Goal: Book appointment/travel/reservation

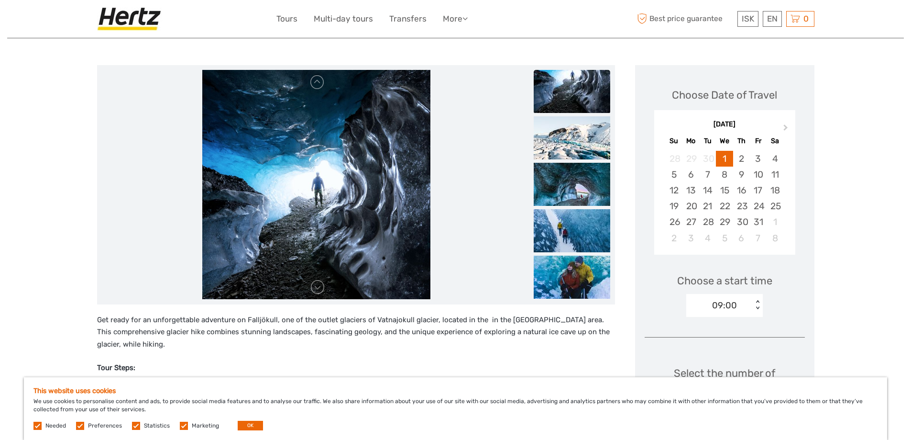
scroll to position [96, 0]
click at [567, 139] on img at bounding box center [572, 138] width 77 height 43
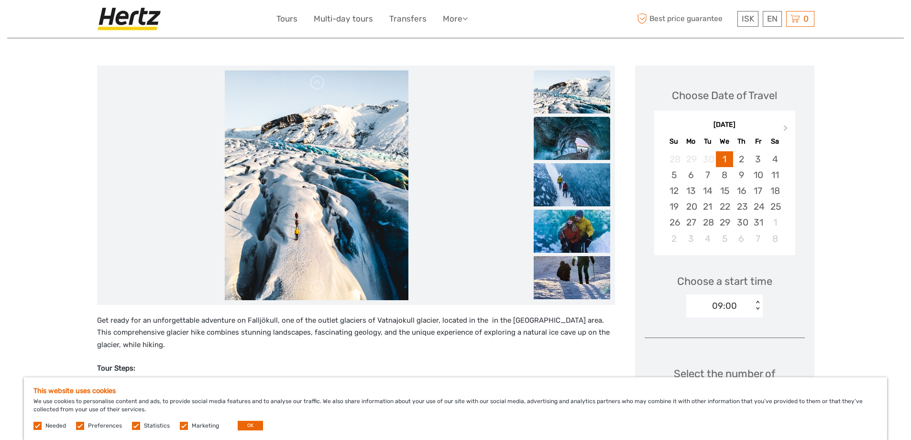
click at [576, 154] on img at bounding box center [572, 138] width 77 height 43
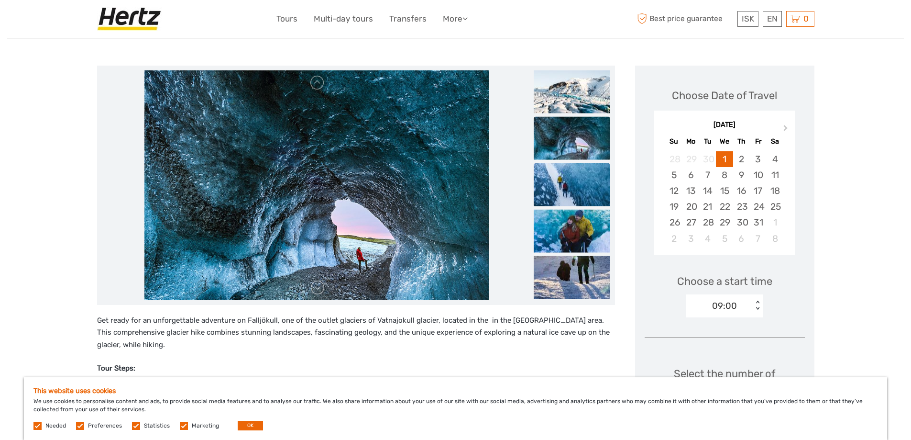
click at [571, 192] on img at bounding box center [572, 184] width 77 height 43
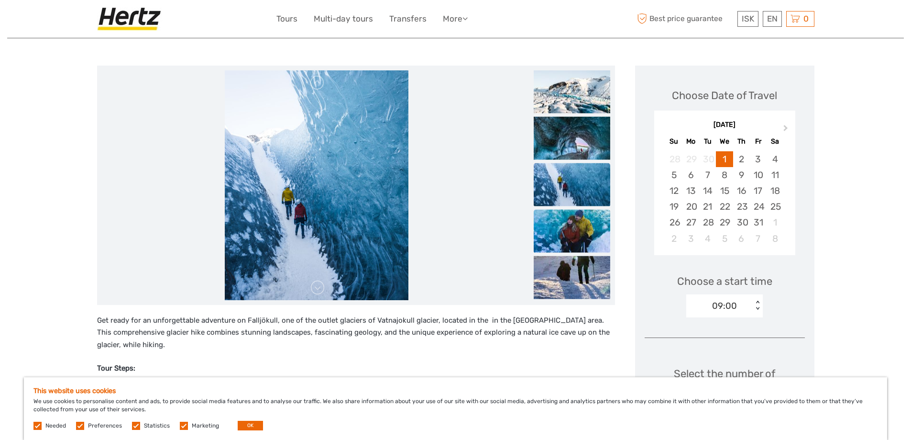
click at [573, 233] on img at bounding box center [572, 230] width 77 height 43
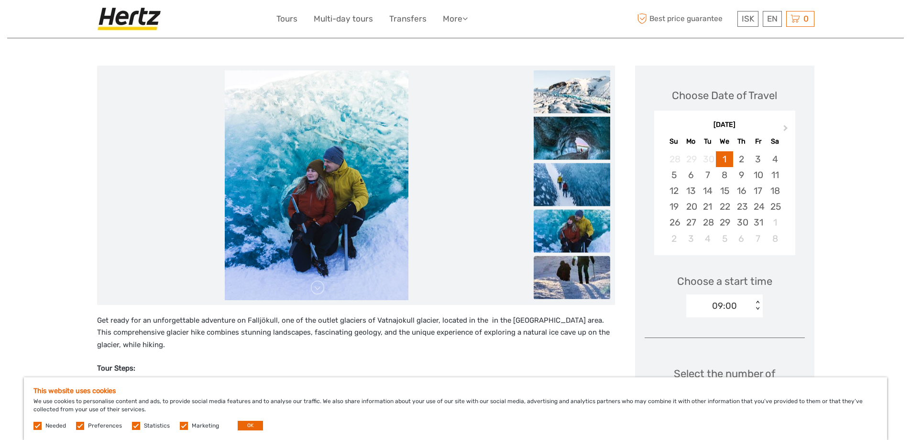
click at [576, 277] on img at bounding box center [572, 276] width 77 height 43
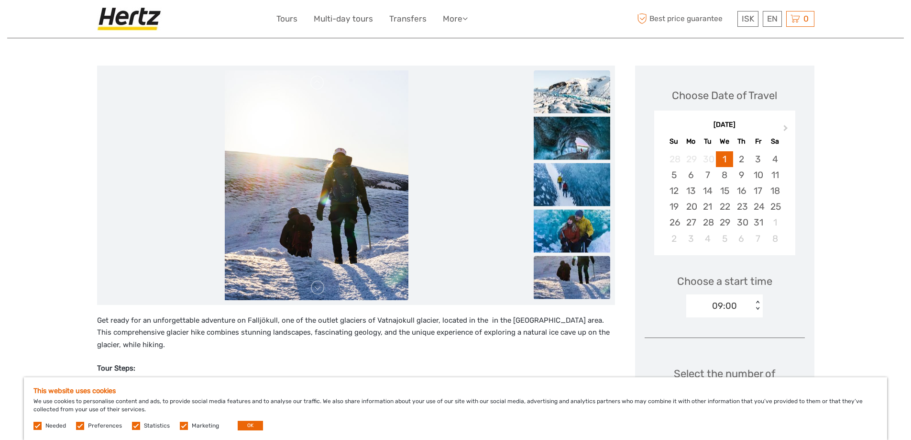
click at [584, 101] on img at bounding box center [572, 91] width 77 height 43
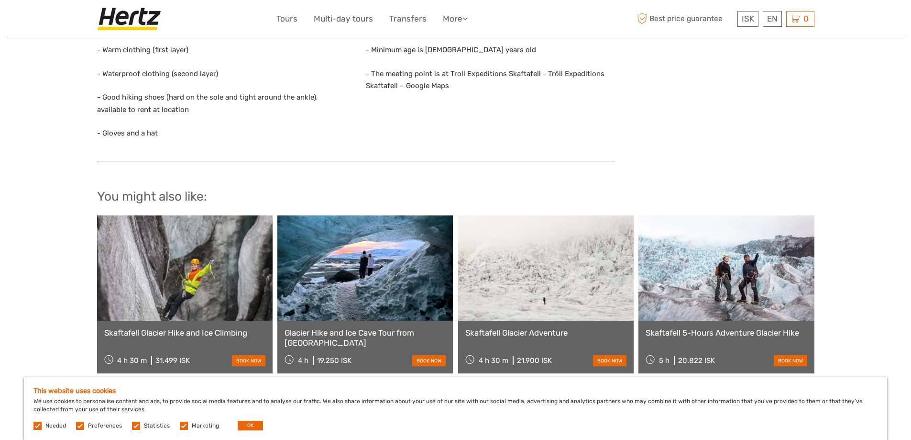
scroll to position [957, 0]
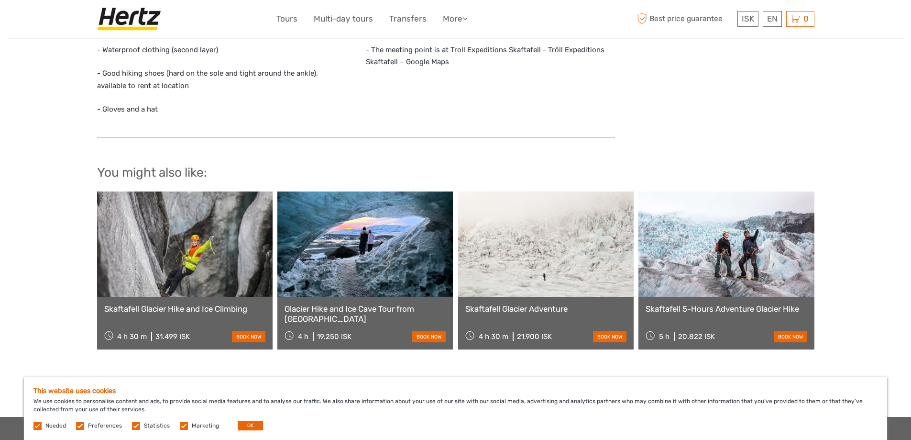
click at [734, 268] on link at bounding box center [727, 243] width 176 height 105
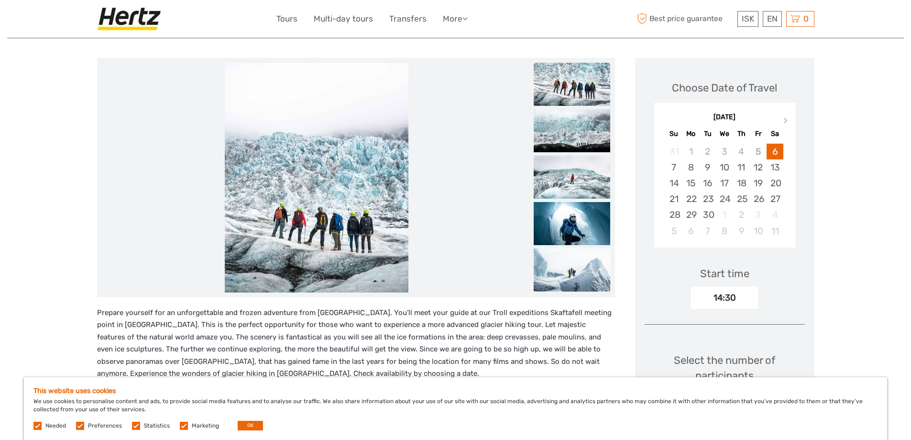
scroll to position [102, 0]
click at [783, 119] on button "Next Month" at bounding box center [786, 123] width 15 height 15
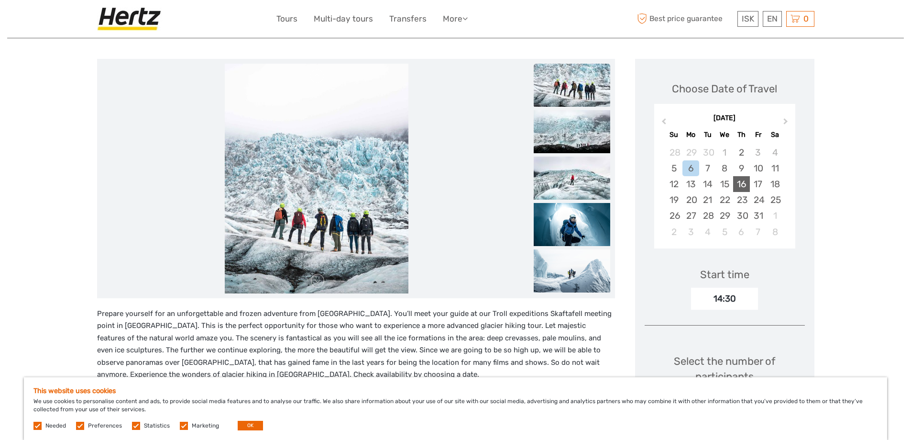
click at [743, 186] on div "16" at bounding box center [741, 184] width 17 height 16
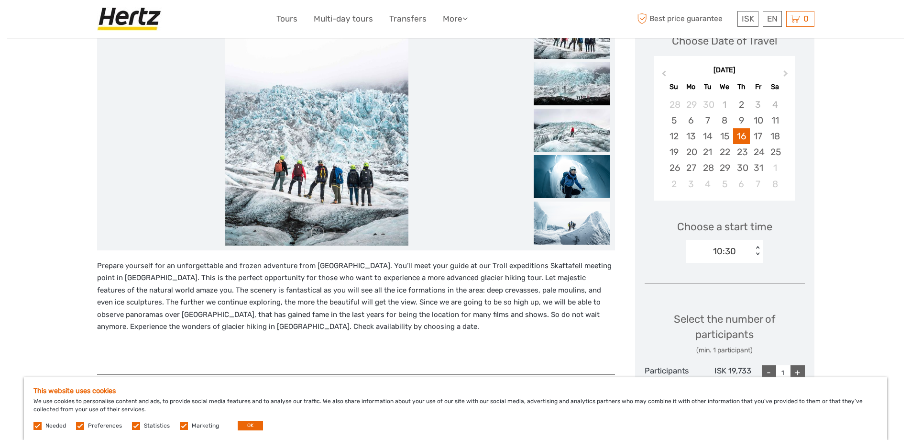
click at [745, 250] on div "10:30" at bounding box center [720, 251] width 67 height 14
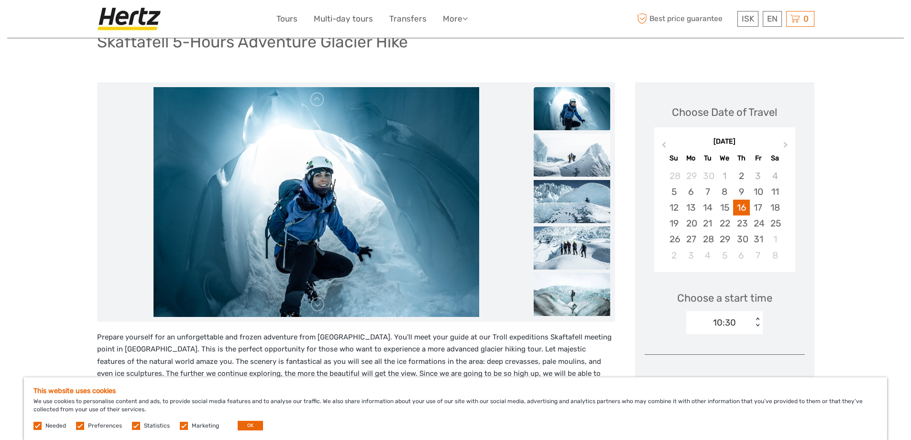
scroll to position [96, 0]
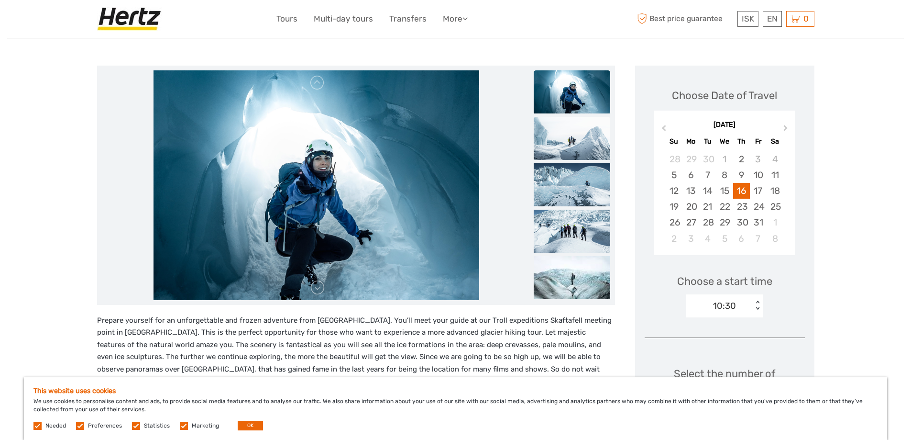
click at [572, 149] on img at bounding box center [572, 138] width 77 height 43
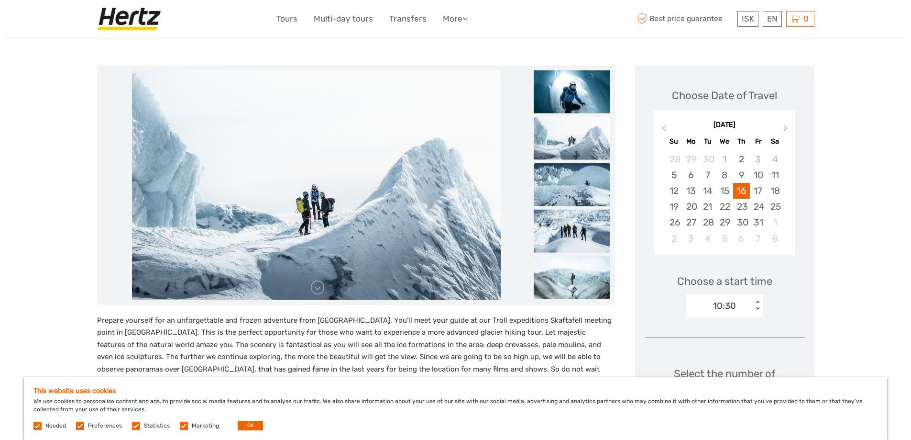
click at [575, 183] on img at bounding box center [572, 184] width 77 height 43
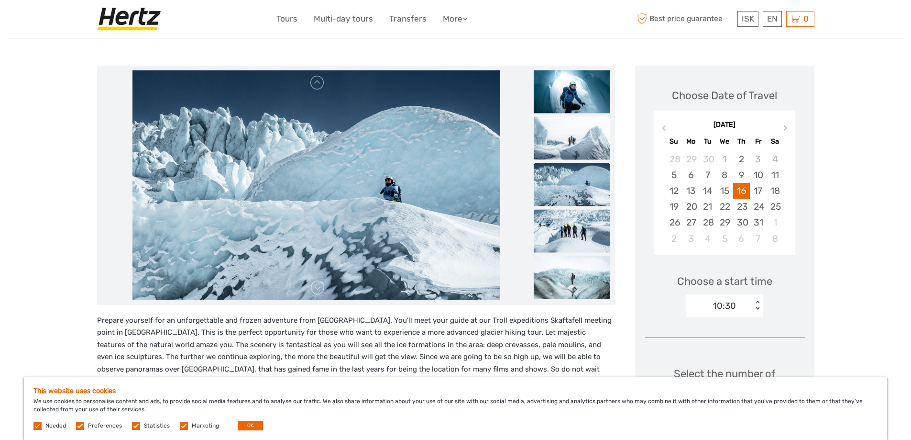
click at [572, 212] on img at bounding box center [572, 230] width 77 height 43
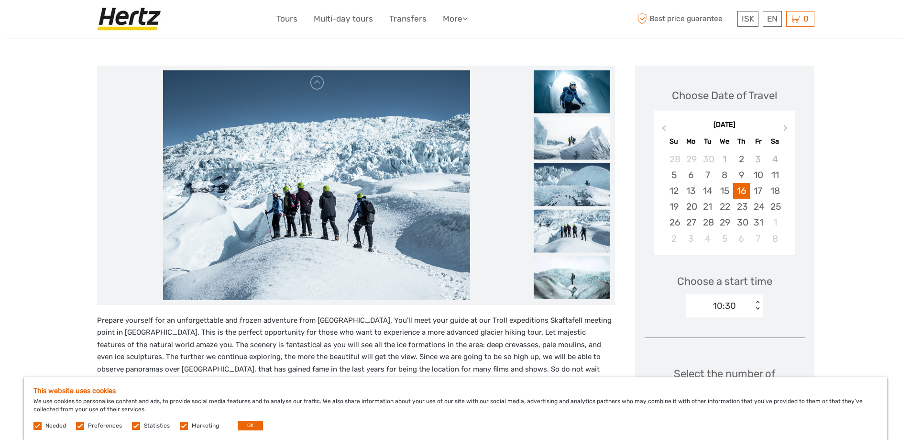
click at [588, 286] on img at bounding box center [572, 276] width 77 height 43
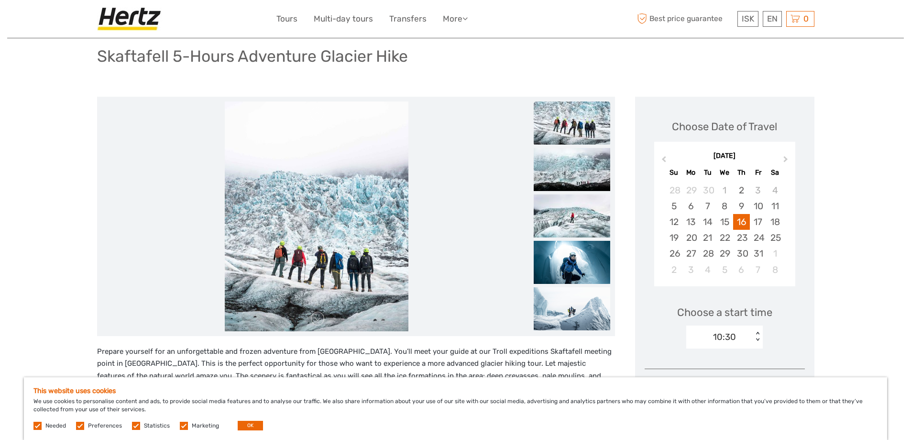
scroll to position [191, 0]
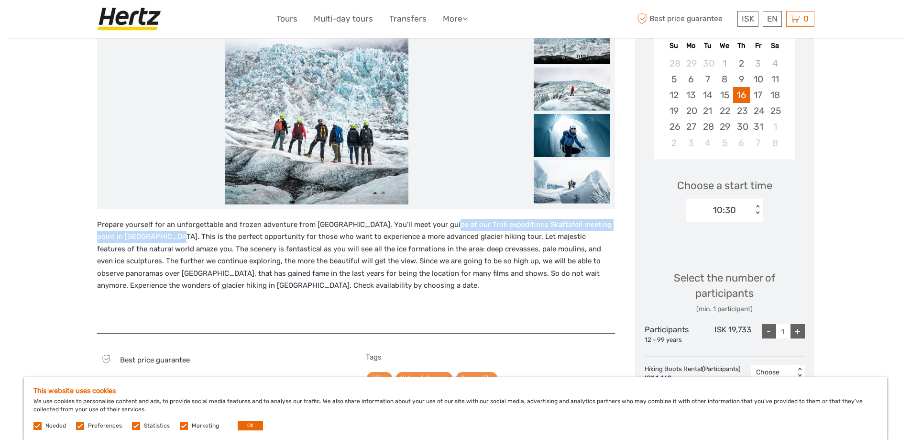
drag, startPoint x: 435, startPoint y: 226, endPoint x: 147, endPoint y: 238, distance: 288.8
click at [147, 238] on p "Prepare yourself for an unforgettable and frozen adventure from Skaftafell Nati…" at bounding box center [356, 255] width 518 height 73
click at [269, 252] on p "Prepare yourself for an unforgettable and frozen adventure from Skaftafell Nati…" at bounding box center [356, 255] width 518 height 73
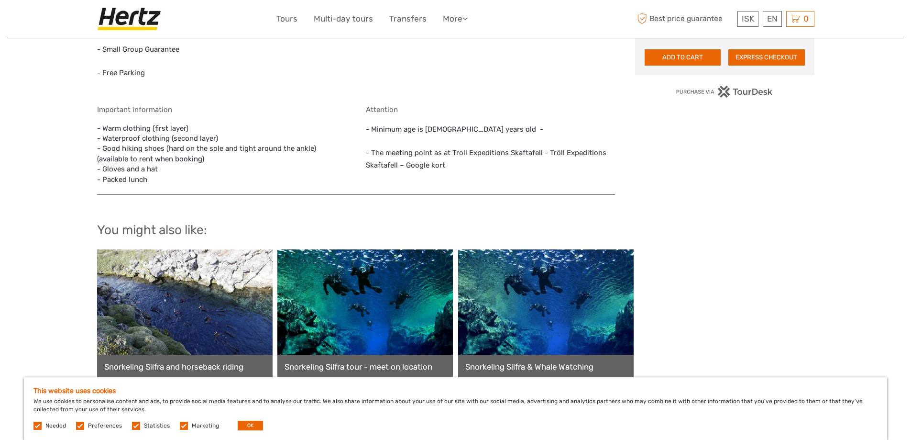
scroll to position [765, 0]
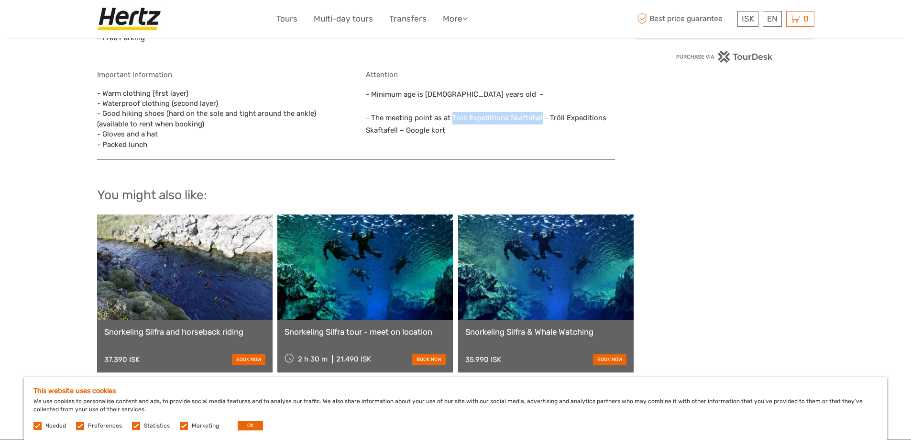
drag, startPoint x: 452, startPoint y: 116, endPoint x: 540, endPoint y: 118, distance: 88.1
click at [540, 118] on p "- The meeting point as at Troll Expeditions Skaftafell - Tröll Expeditions Skaf…" at bounding box center [490, 124] width 249 height 24
copy p "Troll Expeditions Skaftafell"
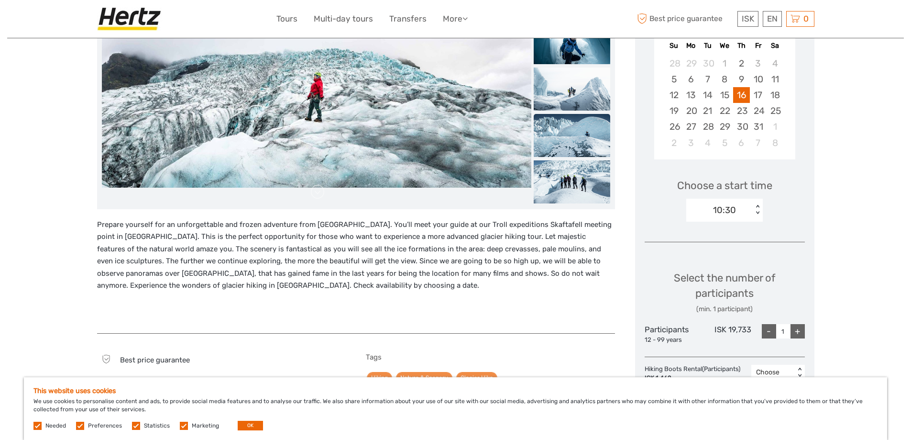
scroll to position [0, 0]
